Goal: Task Accomplishment & Management: Manage account settings

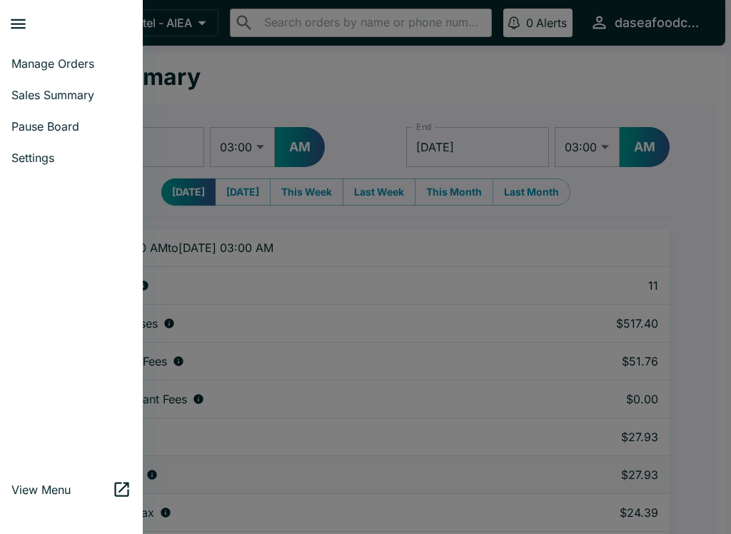
select select "03:00"
click at [72, 62] on span "Manage Orders" at bounding box center [71, 63] width 120 height 14
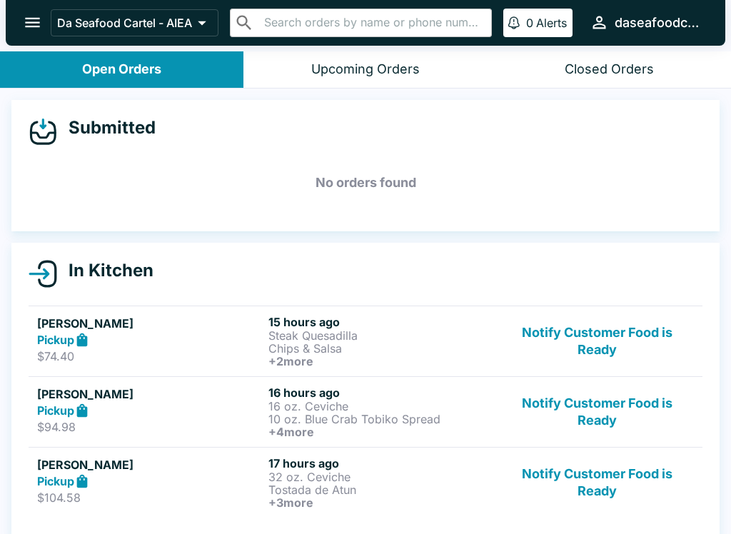
click at [602, 340] on button "Notify Customer Food is Ready" at bounding box center [596, 341] width 193 height 53
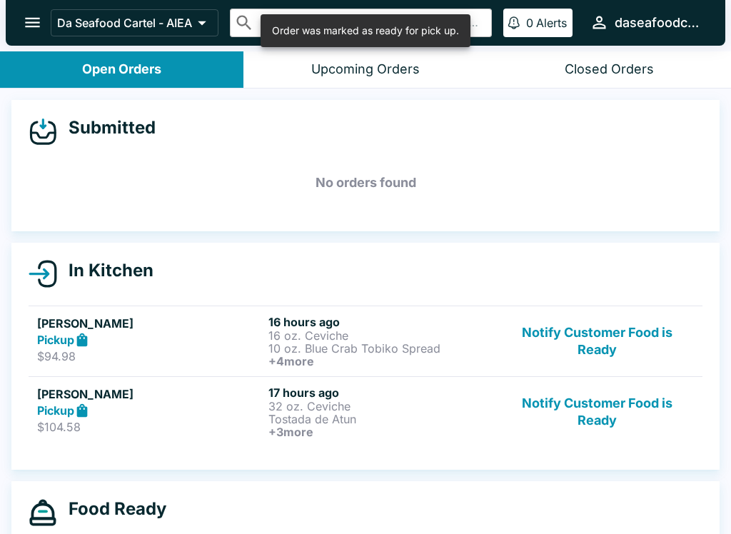
click at [614, 348] on button "Notify Customer Food is Ready" at bounding box center [596, 341] width 193 height 53
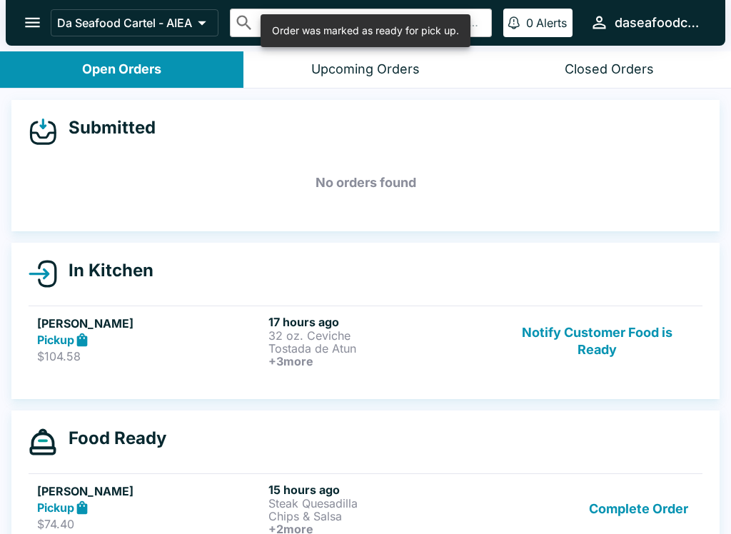
click at [613, 346] on button "Notify Customer Food is Ready" at bounding box center [596, 341] width 193 height 53
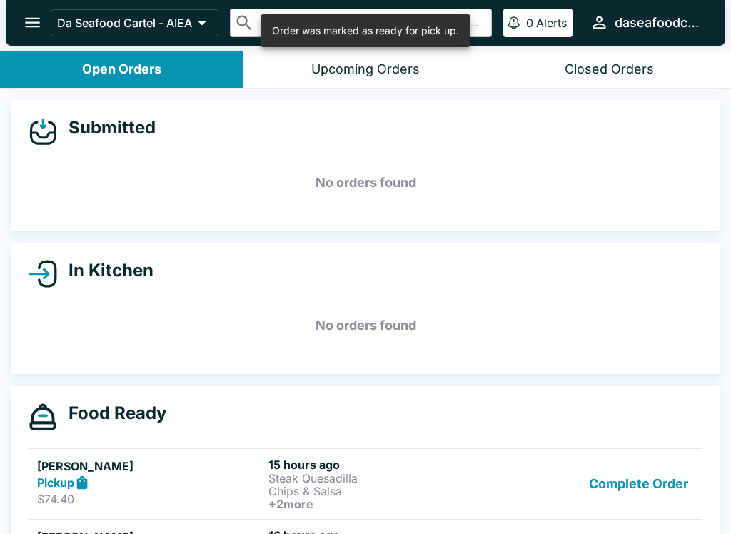
click at [662, 490] on button "Complete Order" at bounding box center [638, 484] width 111 height 53
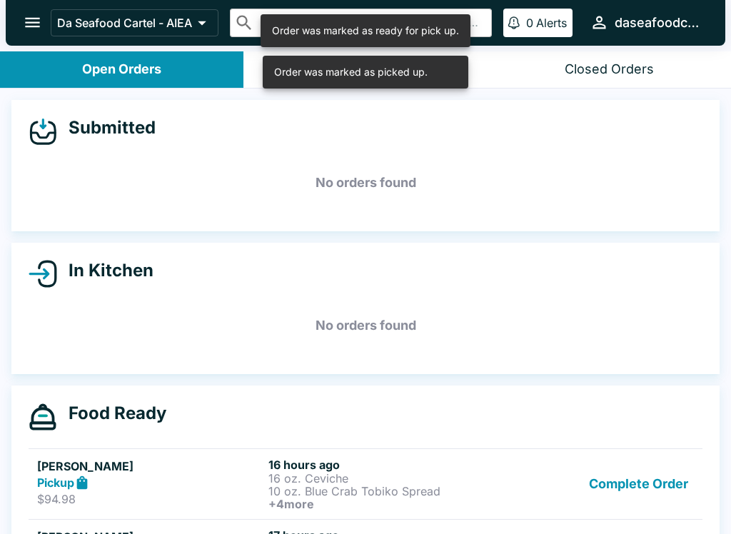
click at [663, 479] on button "Complete Order" at bounding box center [638, 484] width 111 height 53
click at [658, 479] on button "Complete Order" at bounding box center [638, 484] width 111 height 53
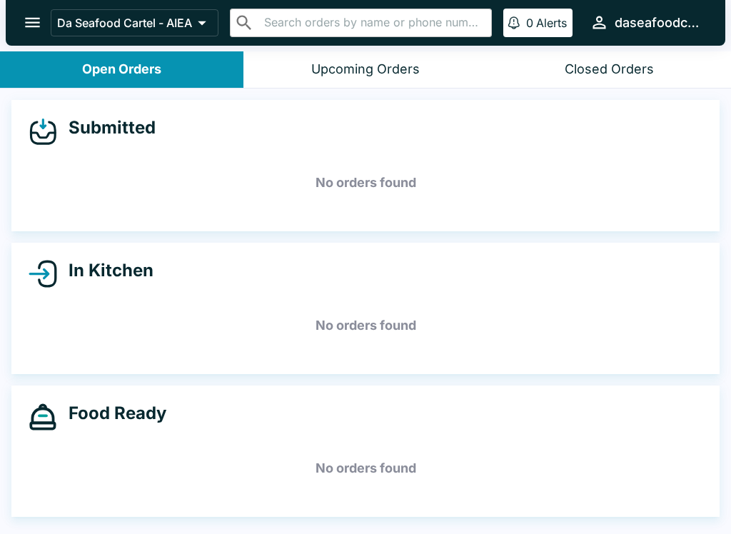
click at [298, 69] on button "Upcoming Orders" at bounding box center [364, 69] width 243 height 36
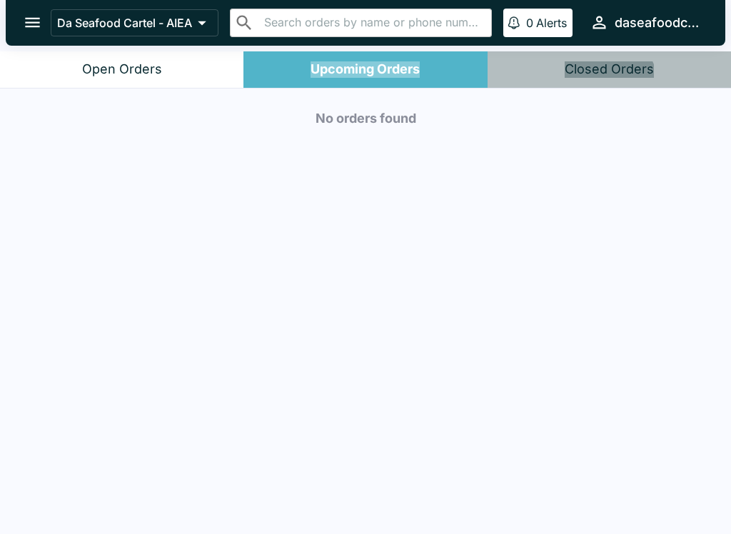
click at [136, 61] on div "Open Orders" at bounding box center [122, 69] width 80 height 16
